Goal: Task Accomplishment & Management: Complete application form

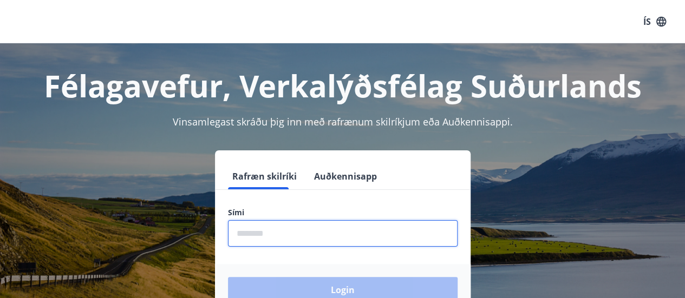
click at [260, 235] on input "phone" at bounding box center [343, 233] width 230 height 27
type input "********"
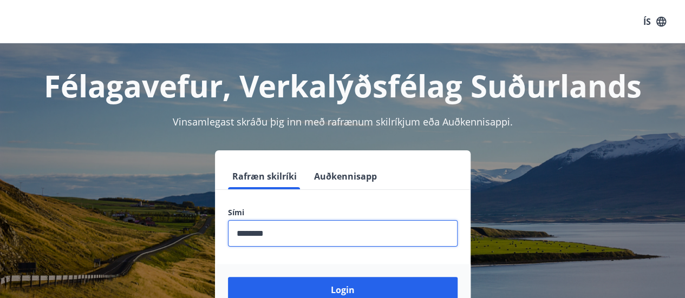
click at [228, 277] on button "Login" at bounding box center [343, 290] width 230 height 26
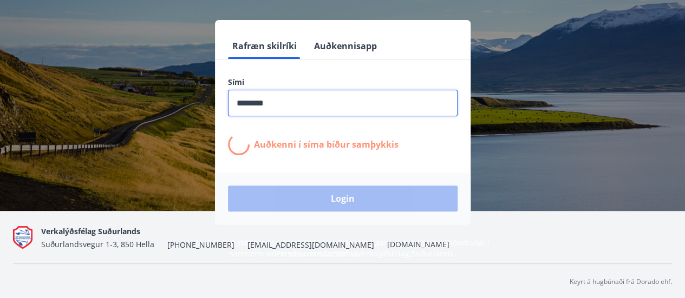
scroll to position [133, 0]
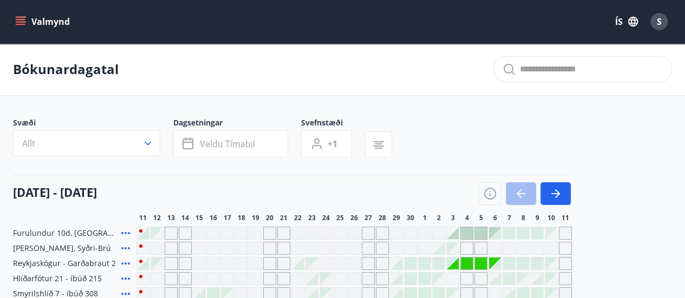
click at [20, 20] on icon "menu" at bounding box center [21, 19] width 10 height 1
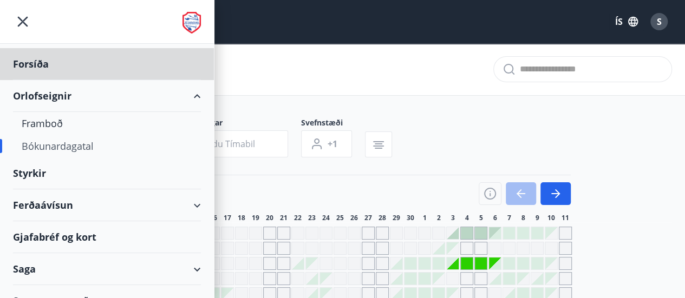
click at [127, 169] on div "Styrkir" at bounding box center [107, 174] width 188 height 32
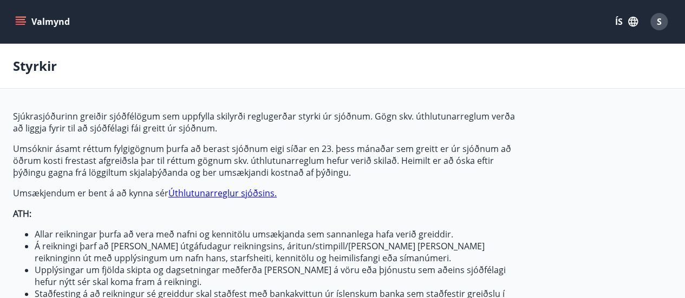
type input "***"
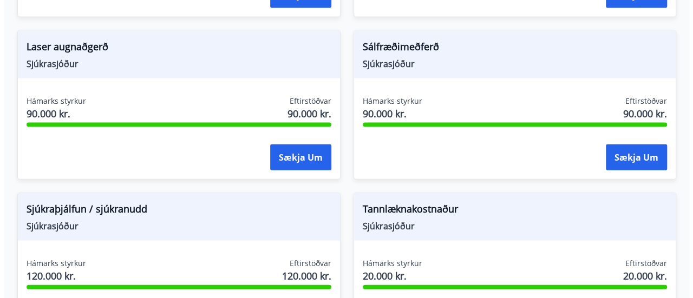
scroll to position [1141, 0]
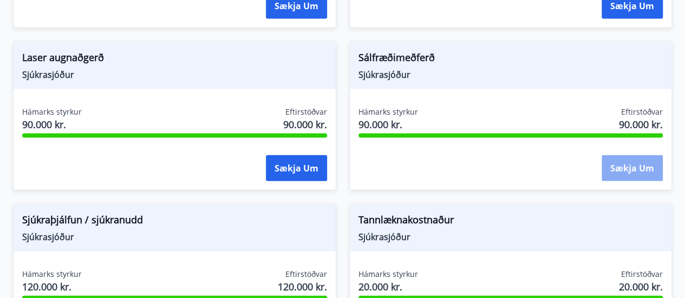
click at [631, 165] on button "Sækja um" at bounding box center [631, 168] width 61 height 26
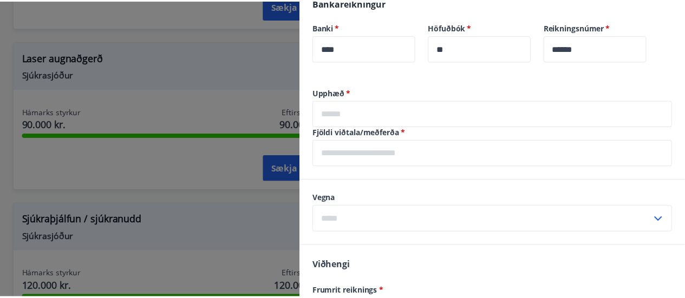
scroll to position [502, 0]
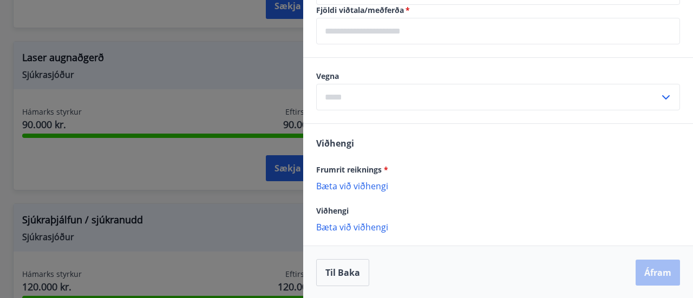
click at [227, 43] on div at bounding box center [346, 149] width 693 height 298
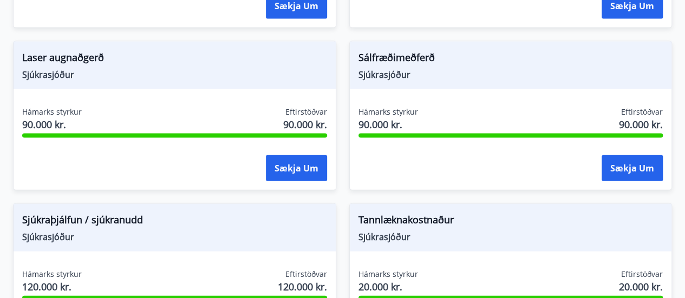
scroll to position [0, 0]
